Goal: Information Seeking & Learning: Learn about a topic

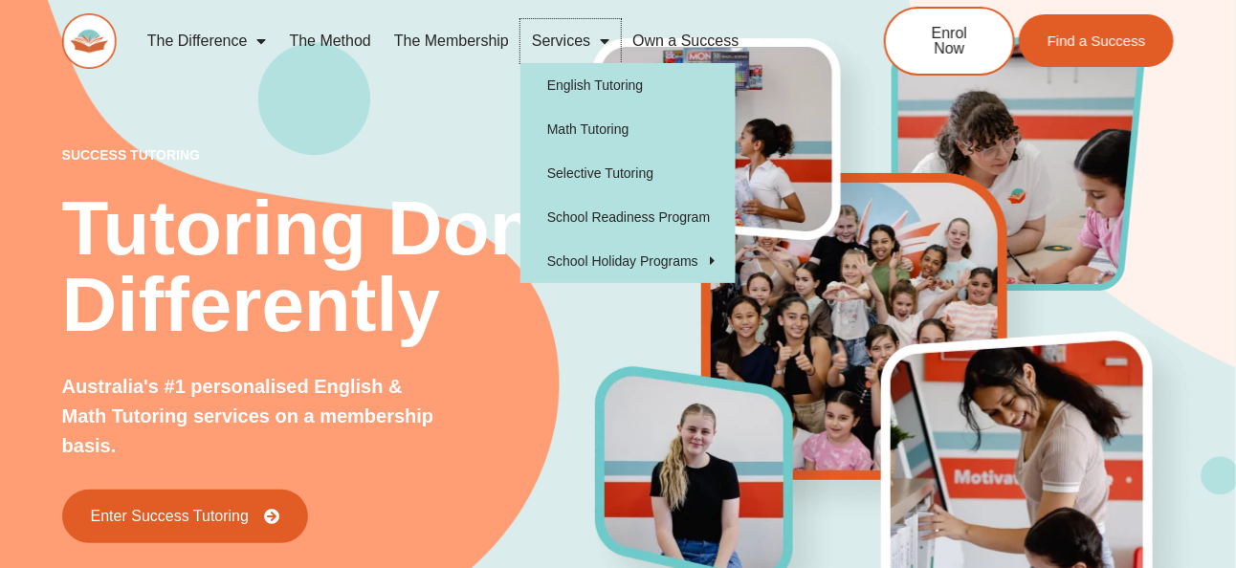
click at [578, 32] on link "Services" at bounding box center [570, 41] width 100 height 44
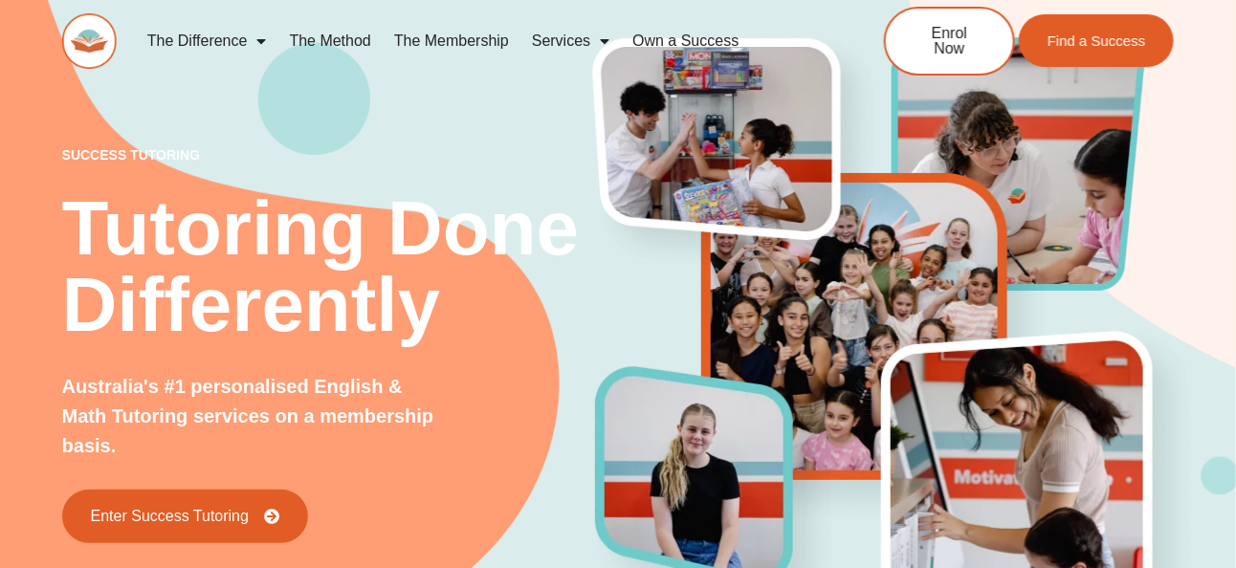
click at [560, 33] on link "Services" at bounding box center [570, 41] width 100 height 44
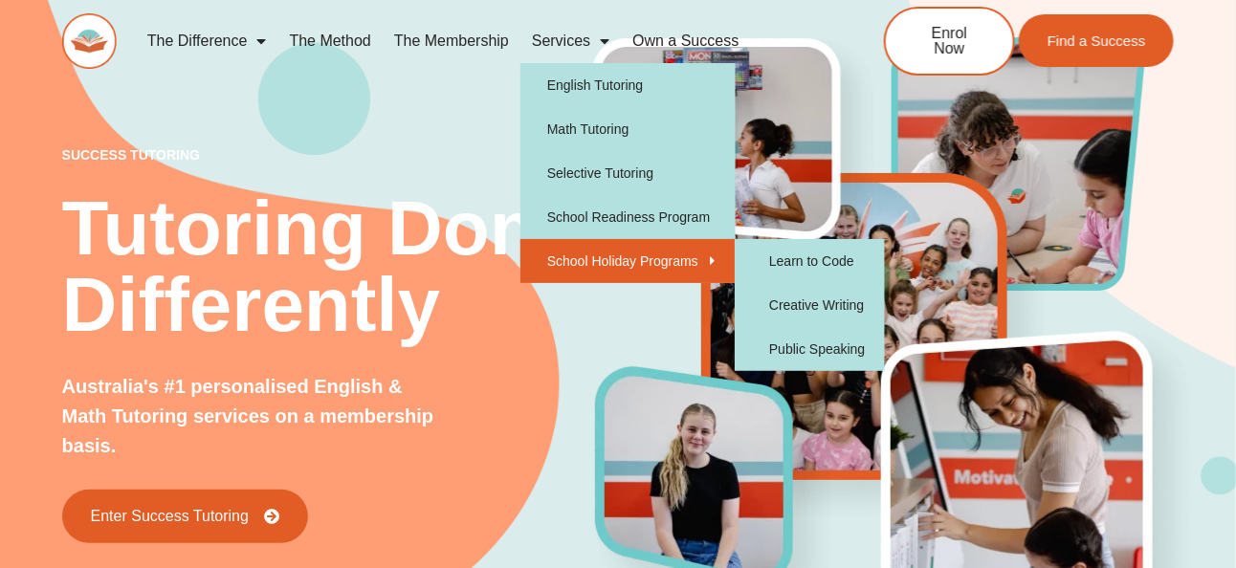
click at [565, 254] on link "School Holiday Programs" at bounding box center [627, 261] width 215 height 44
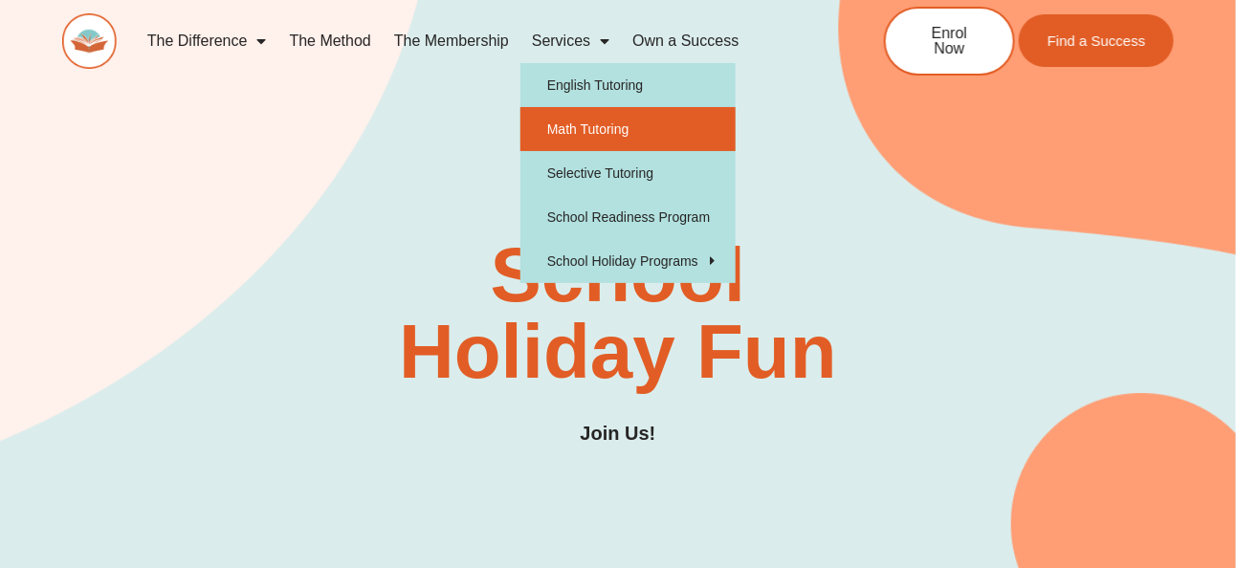
click at [594, 118] on link "Math Tutoring" at bounding box center [627, 129] width 215 height 44
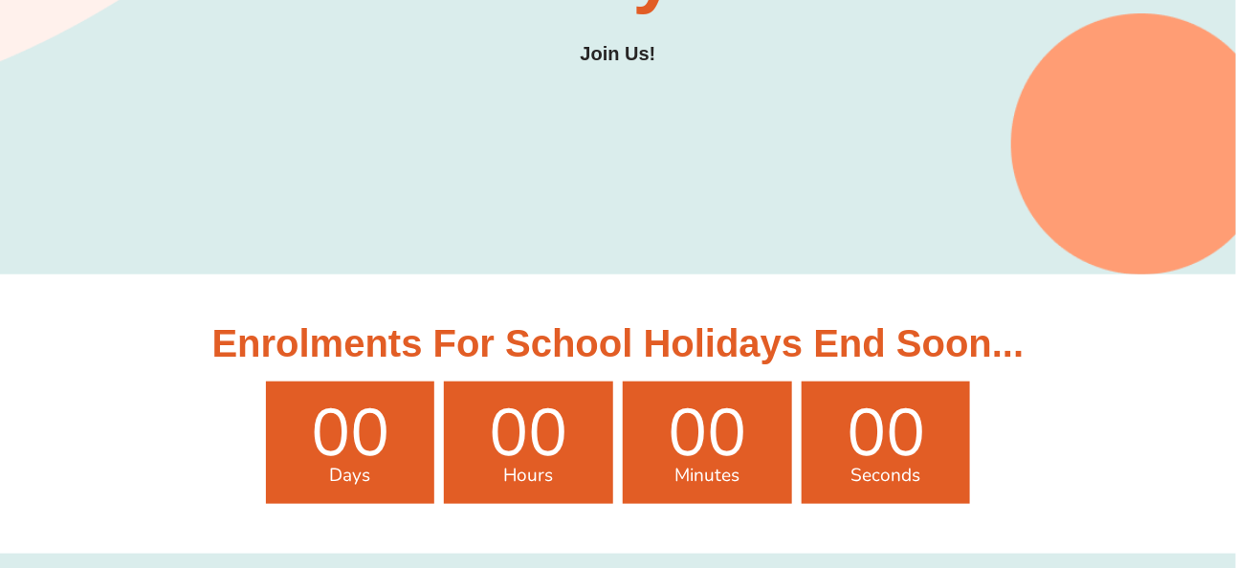
scroll to position [383, 0]
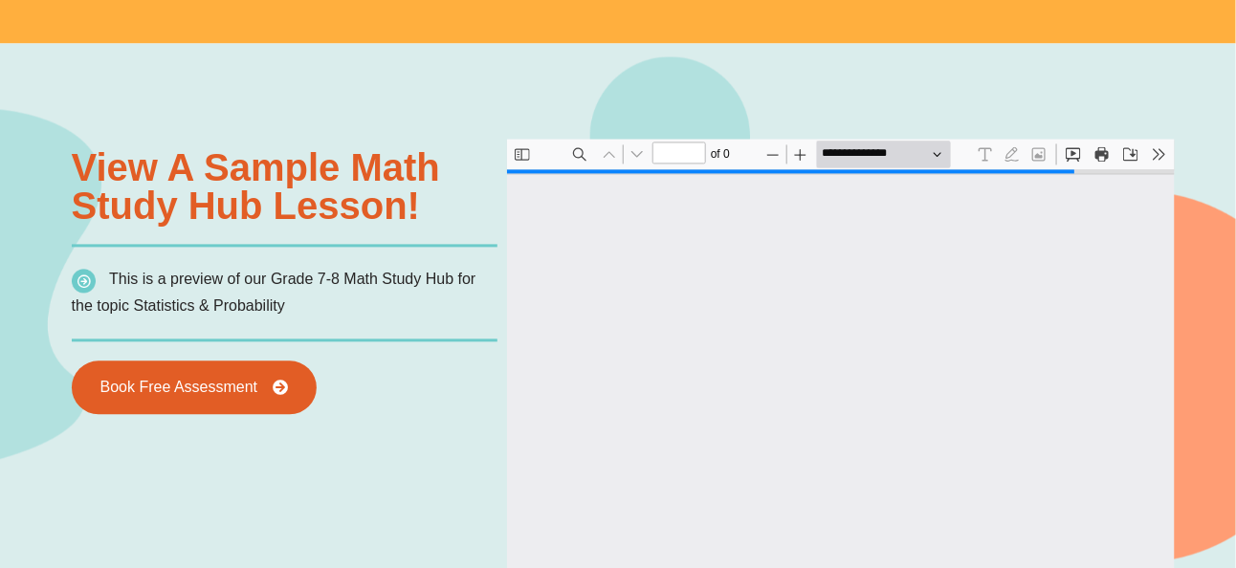
scroll to position [1239, 0]
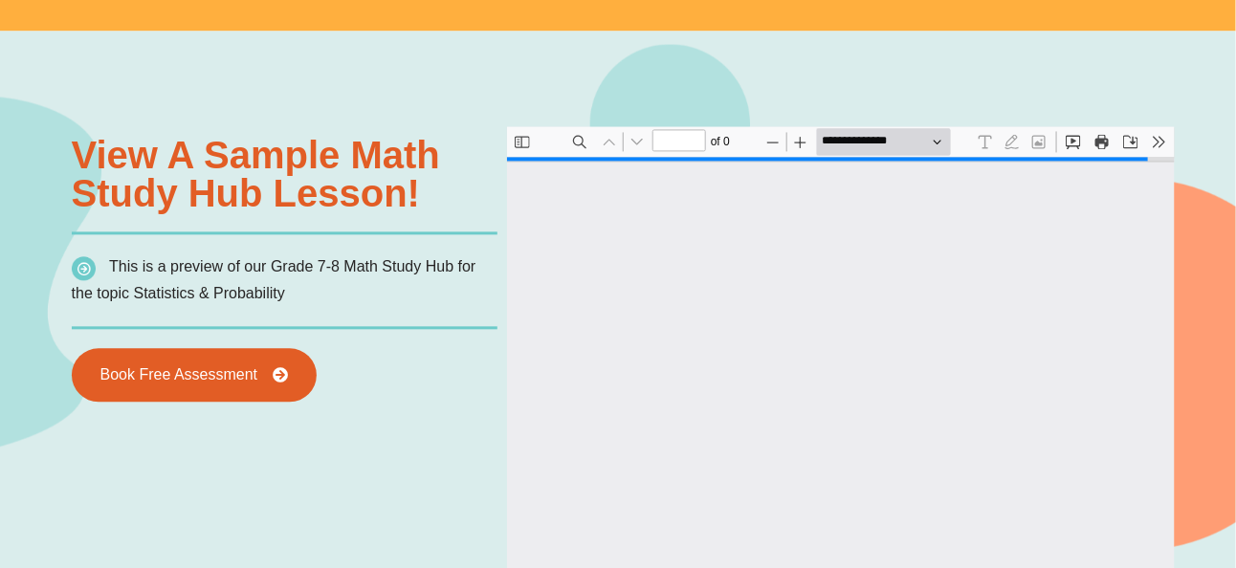
type input "*"
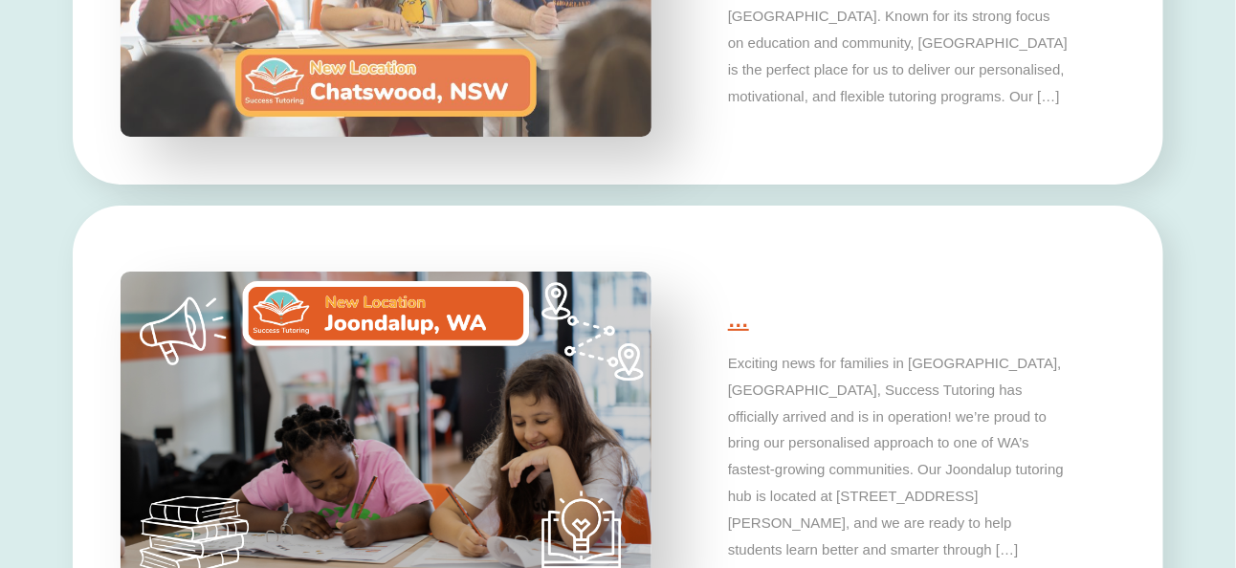
scroll to position [4491, 0]
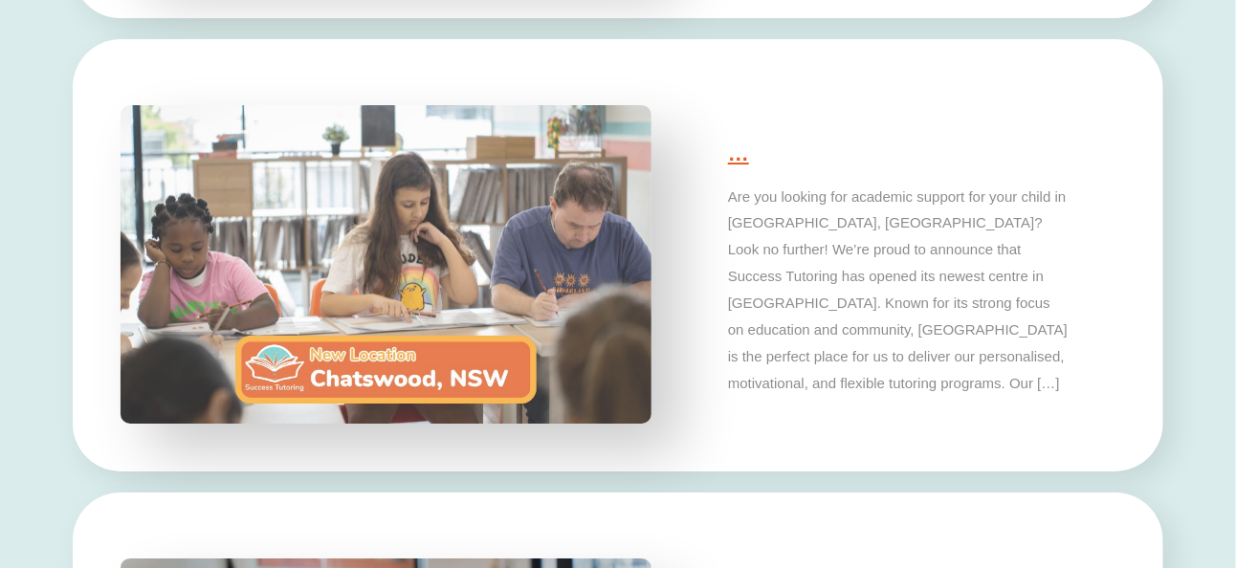
click at [394, 262] on img at bounding box center [386, 264] width 558 height 335
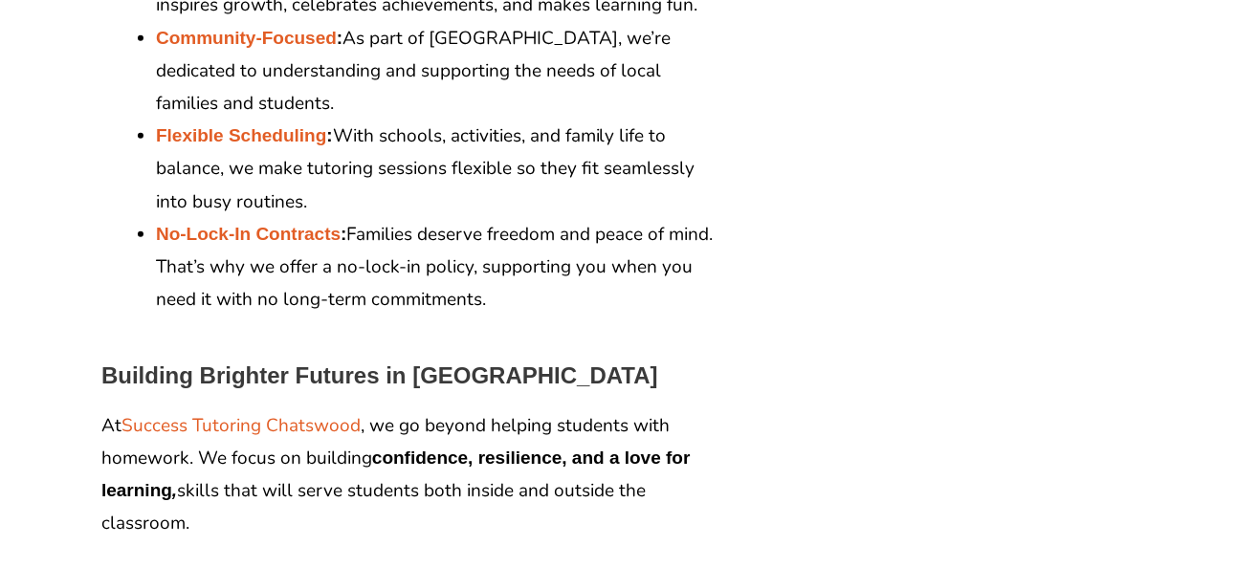
scroll to position [2868, 0]
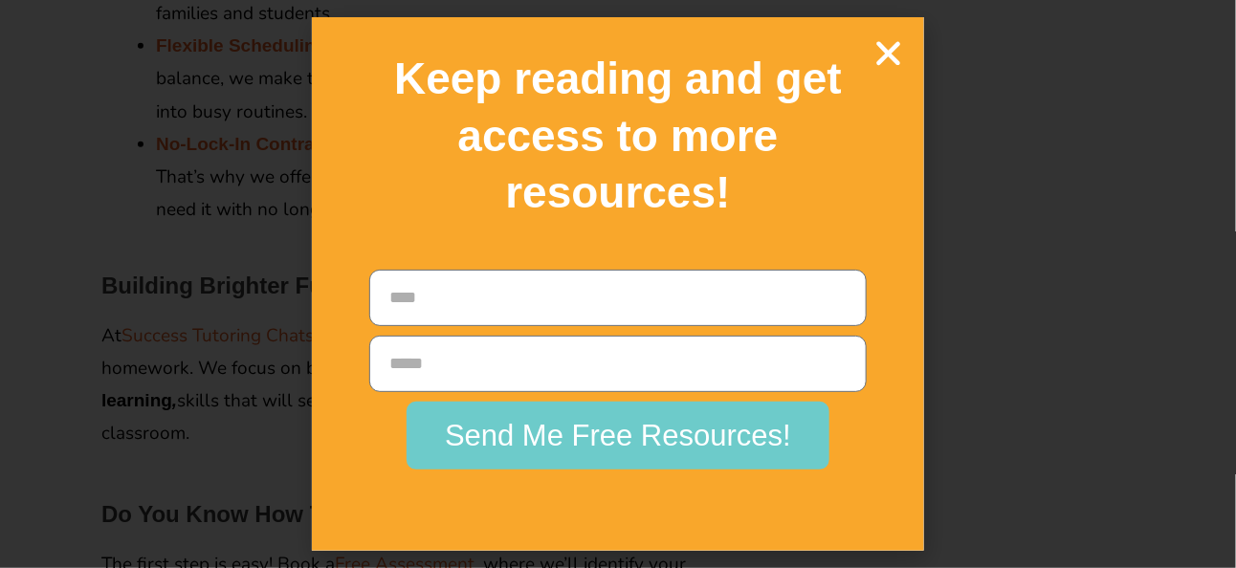
click at [893, 59] on icon "Close" at bounding box center [887, 52] width 33 height 33
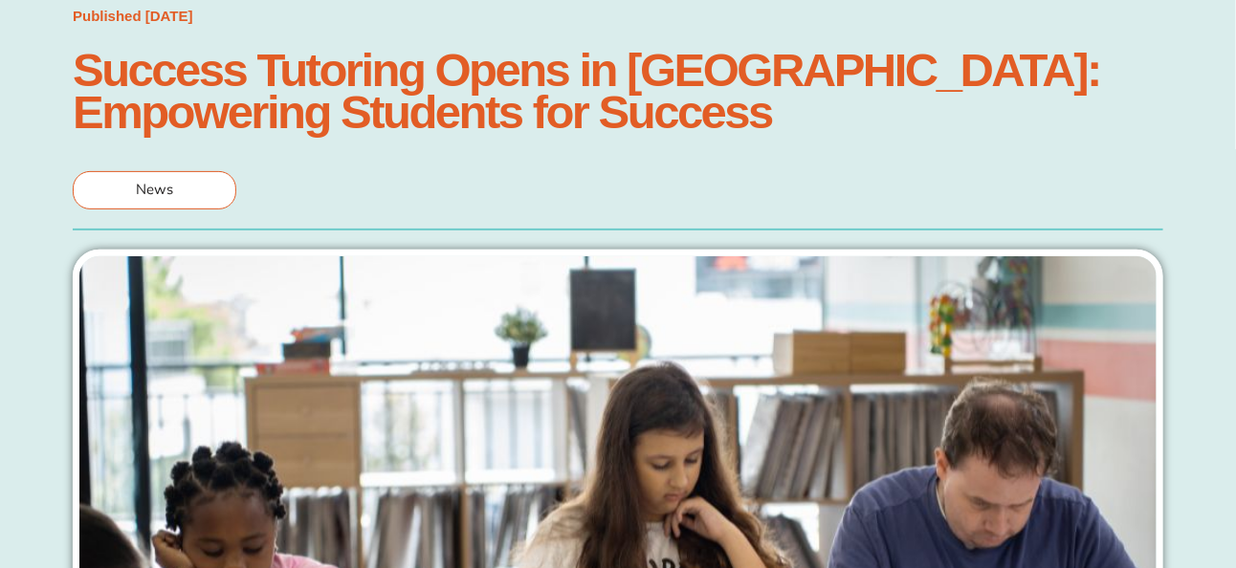
scroll to position [0, 0]
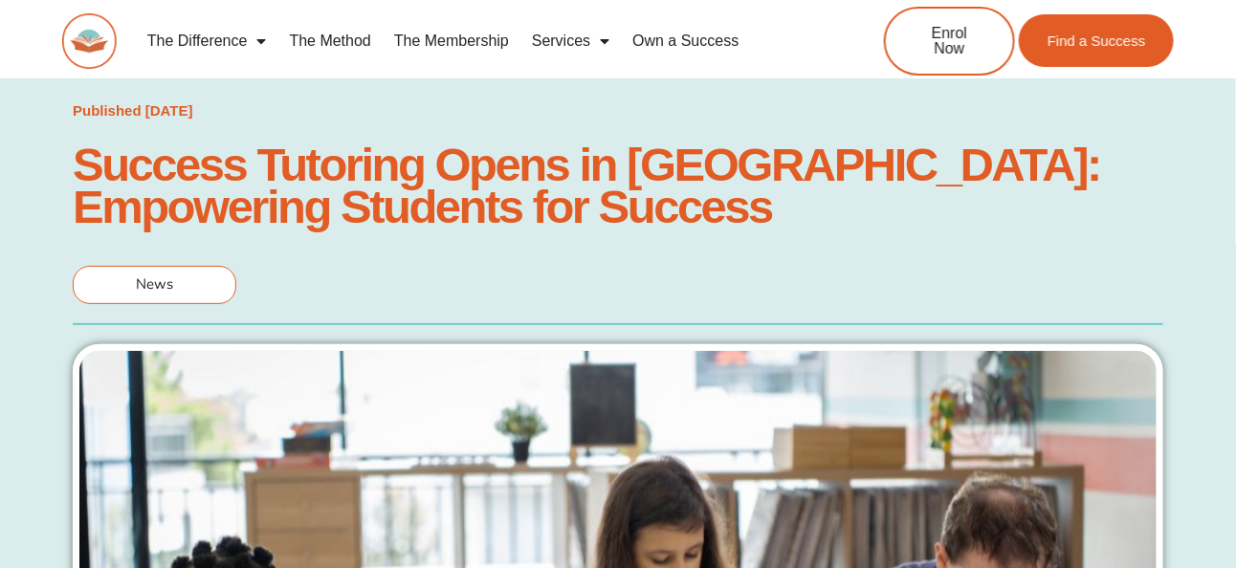
click at [428, 36] on link "The Membership" at bounding box center [452, 41] width 138 height 44
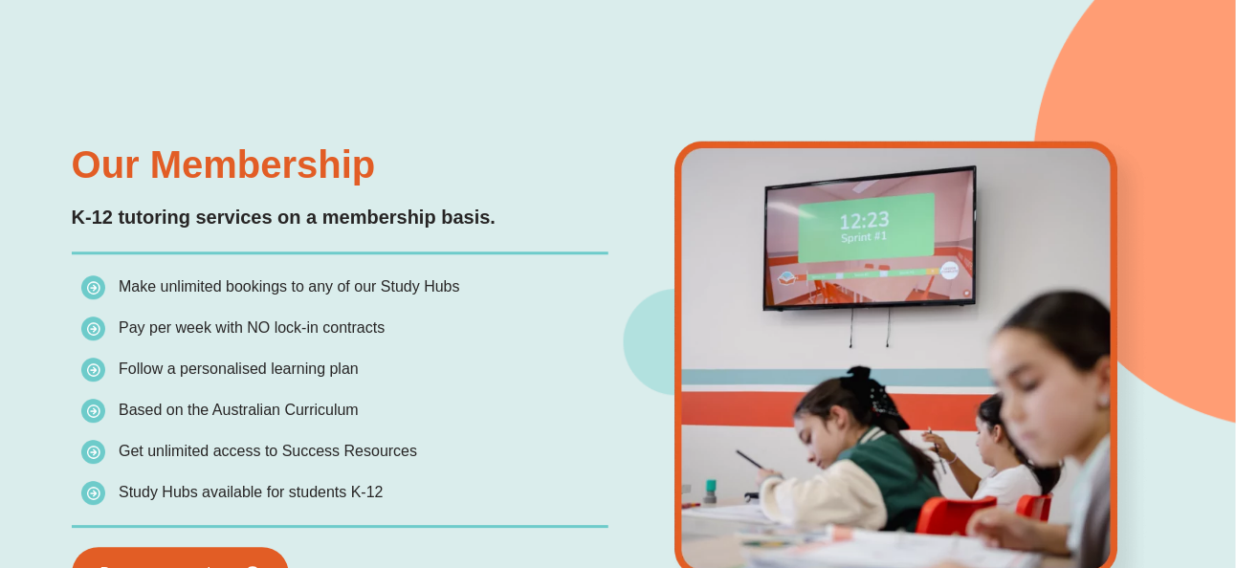
scroll to position [1717, 0]
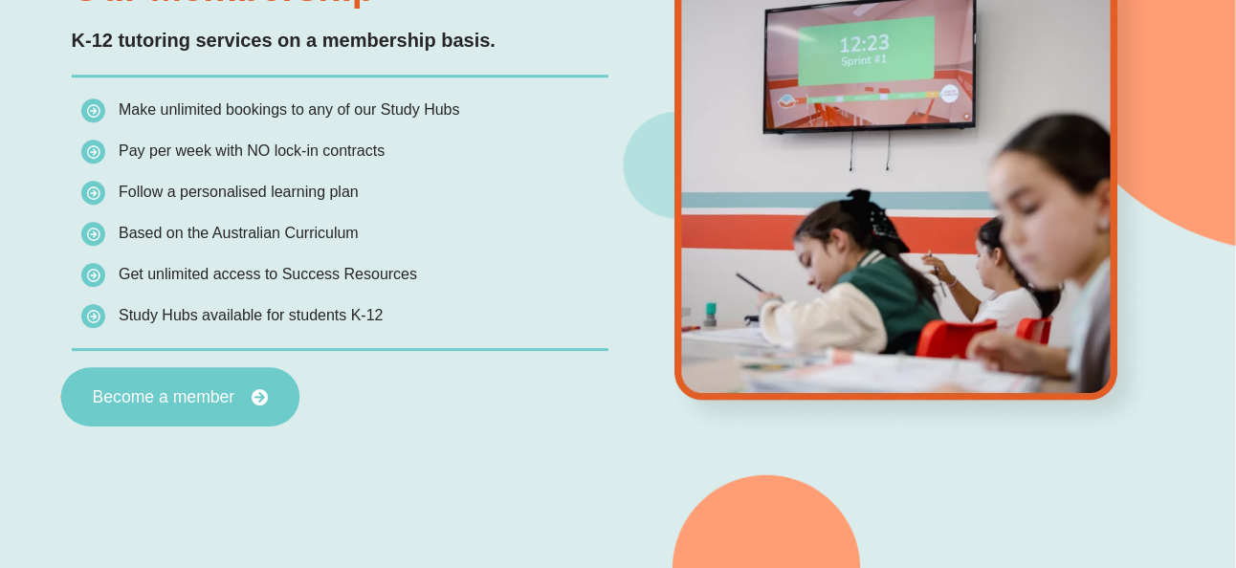
click at [137, 367] on link "Become a member" at bounding box center [179, 396] width 239 height 59
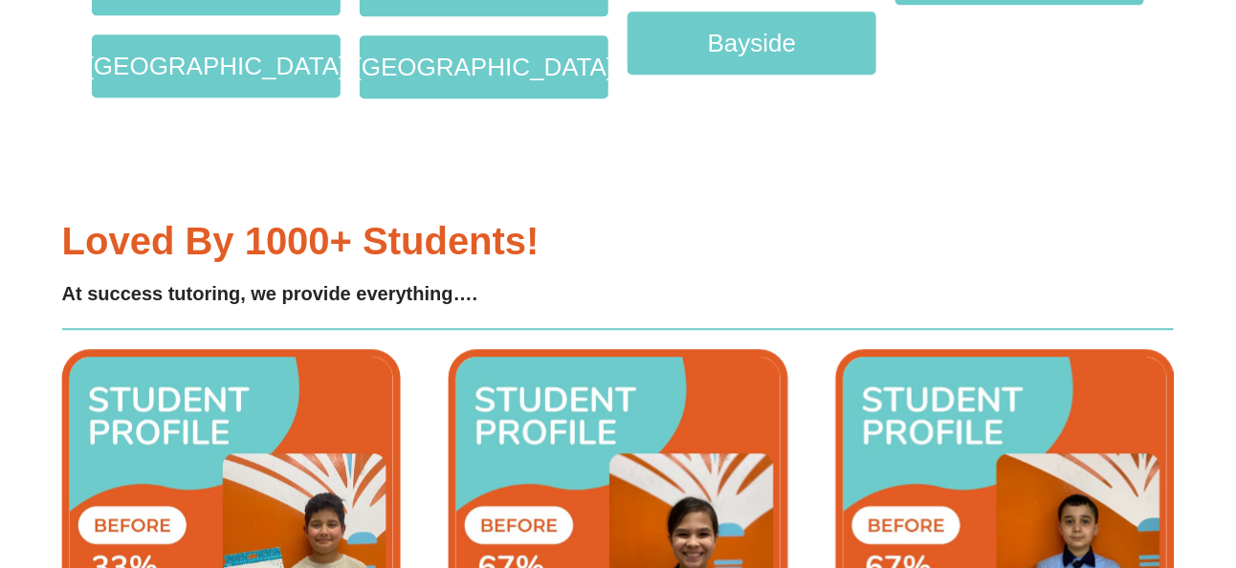
scroll to position [4201, 0]
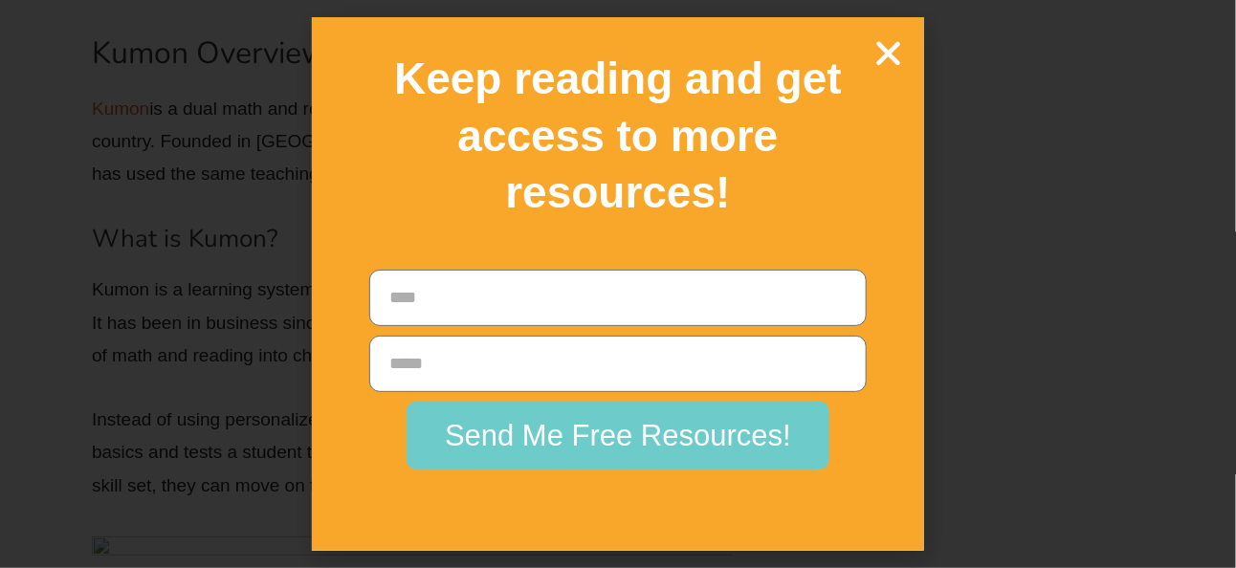
scroll to position [4877, 0]
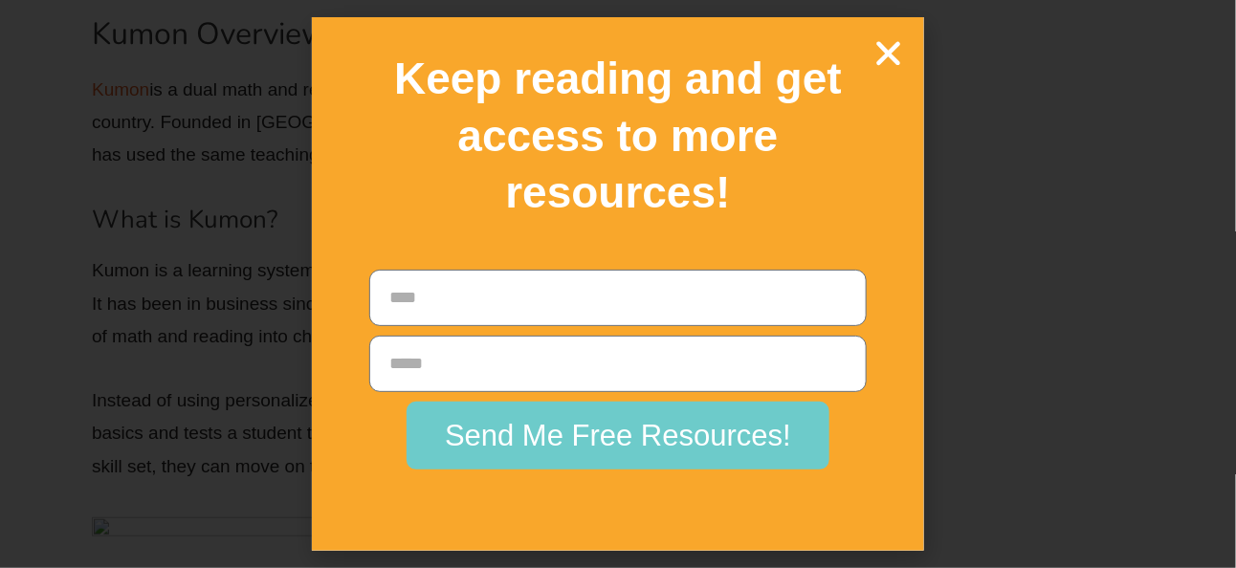
click at [887, 60] on icon "Close" at bounding box center [887, 52] width 33 height 33
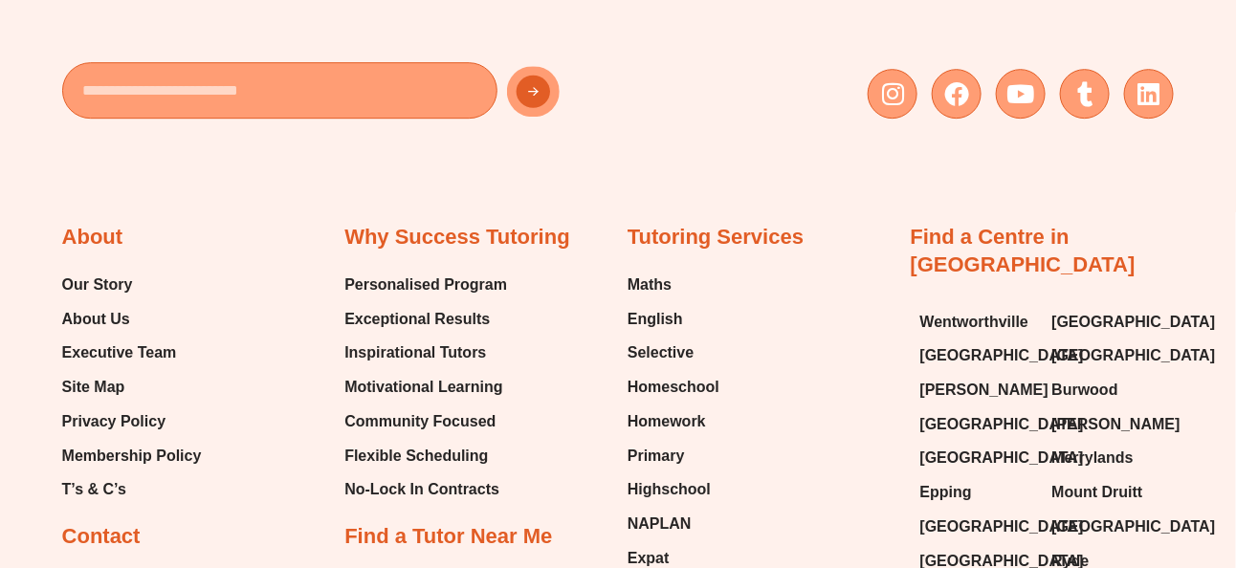
scroll to position [11476, 0]
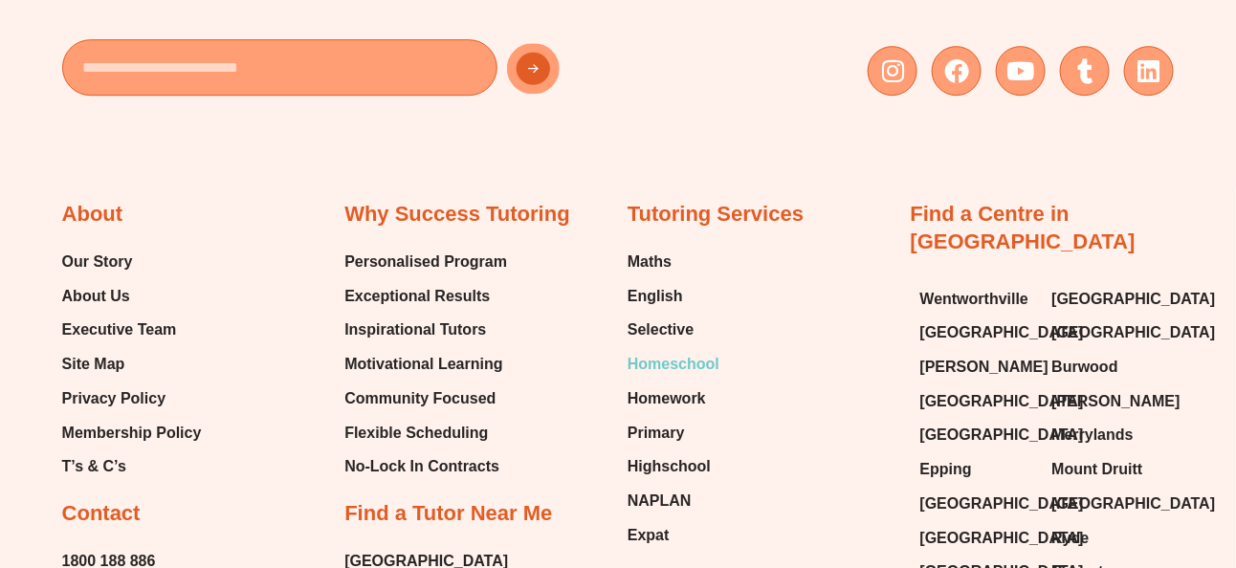
click at [665, 350] on span "Homeschool" at bounding box center [673, 364] width 92 height 29
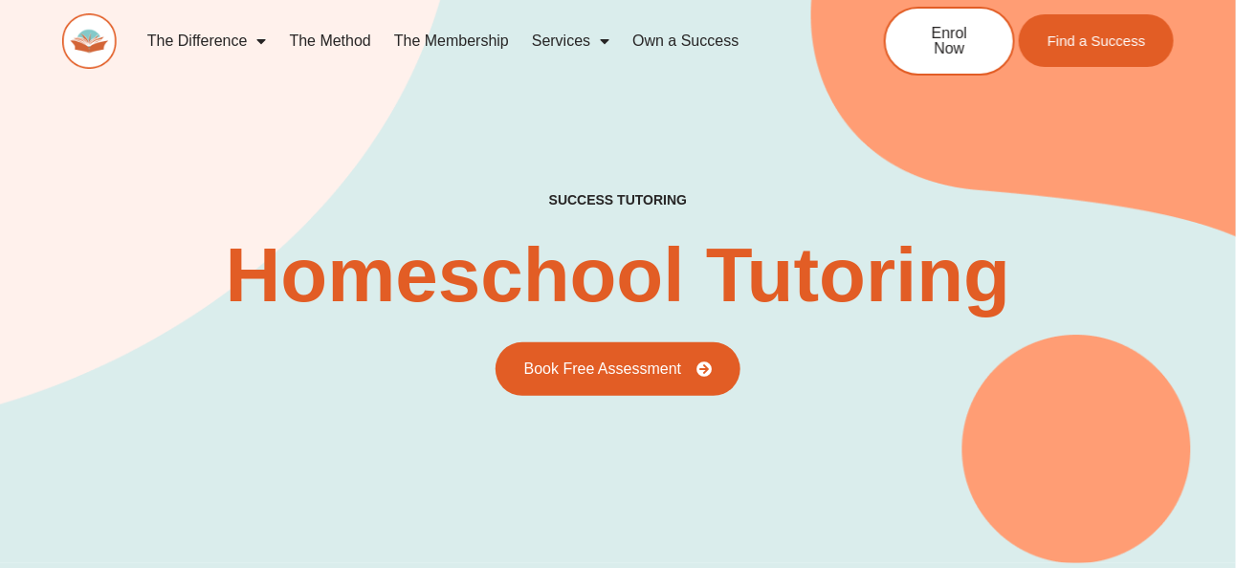
click at [334, 34] on link "The Method" at bounding box center [330, 41] width 104 height 44
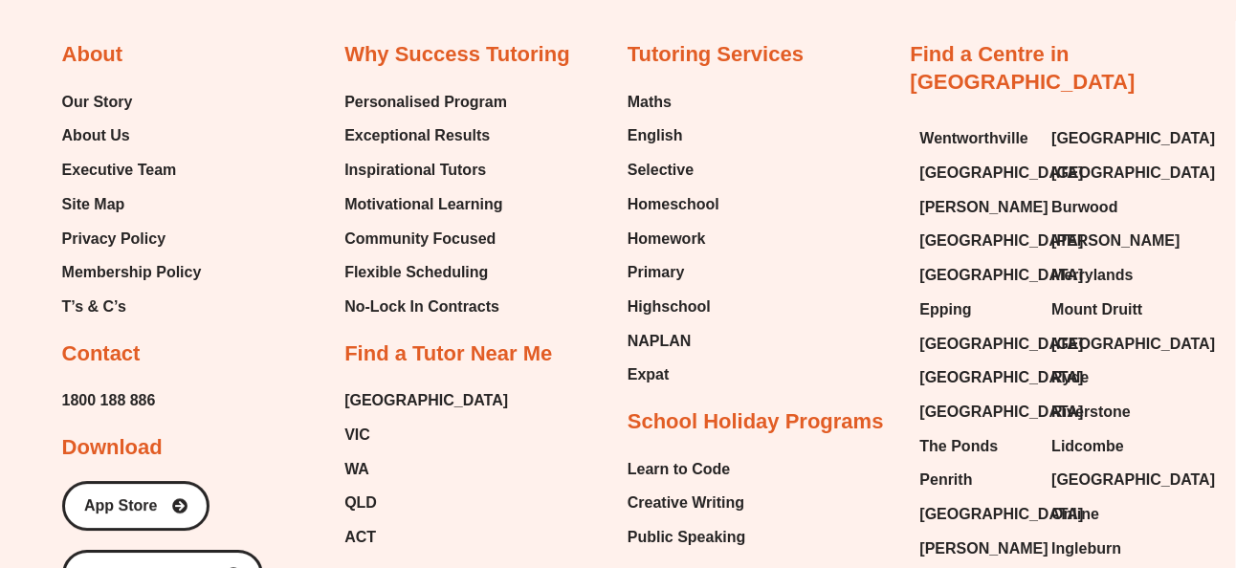
scroll to position [4112, 0]
click at [91, 87] on span "Our Story" at bounding box center [97, 101] width 71 height 29
